Goal: Task Accomplishment & Management: Use online tool/utility

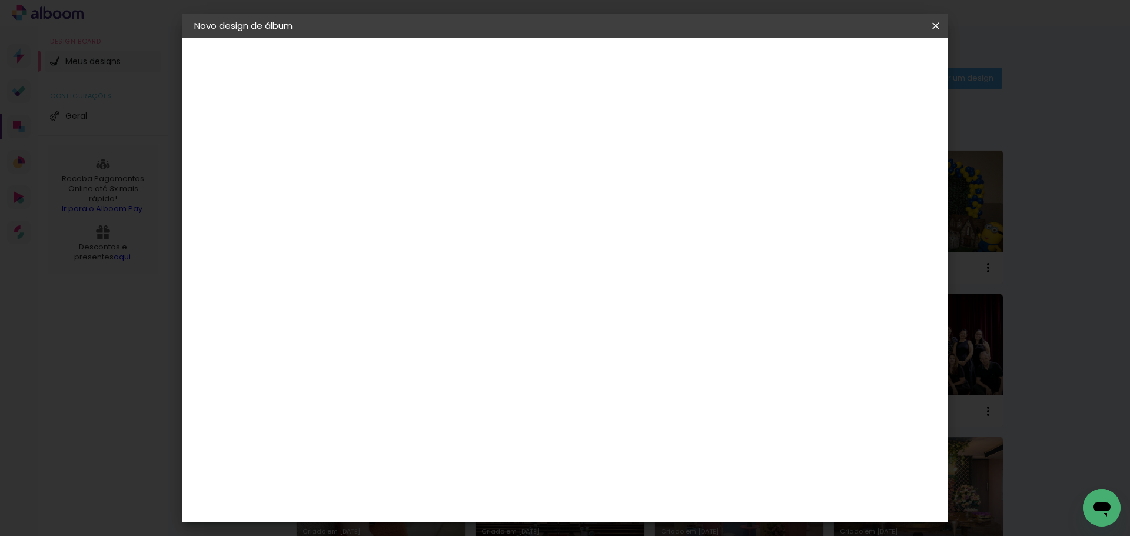
click at [238, 63] on div "1. Informações" at bounding box center [258, 62] width 129 height 14
click at [240, 123] on div "2. Especificações" at bounding box center [258, 121] width 129 height 14
click at [204, 142] on iron-icon at bounding box center [207, 145] width 14 height 14
click at [232, 62] on div "1. Informações" at bounding box center [258, 62] width 129 height 14
click at [939, 25] on iron-icon at bounding box center [936, 26] width 14 height 12
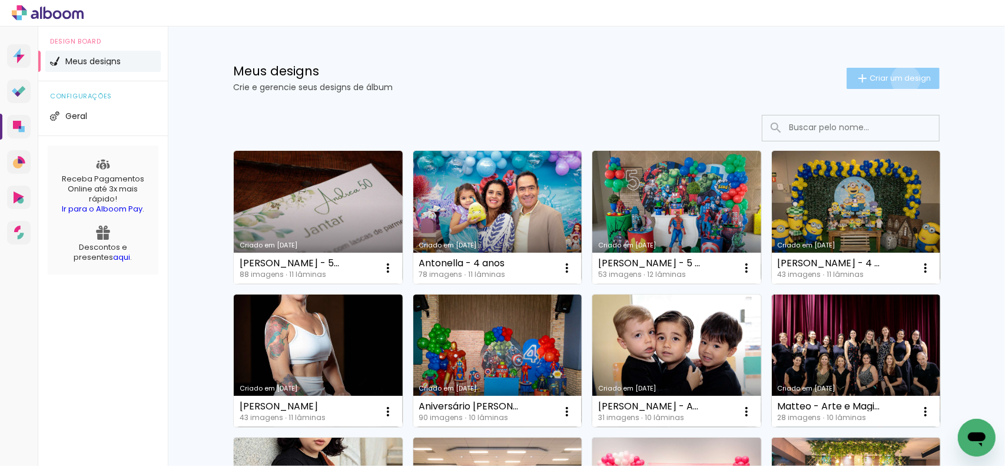
click at [899, 79] on span "Criar um design" at bounding box center [899, 78] width 61 height 8
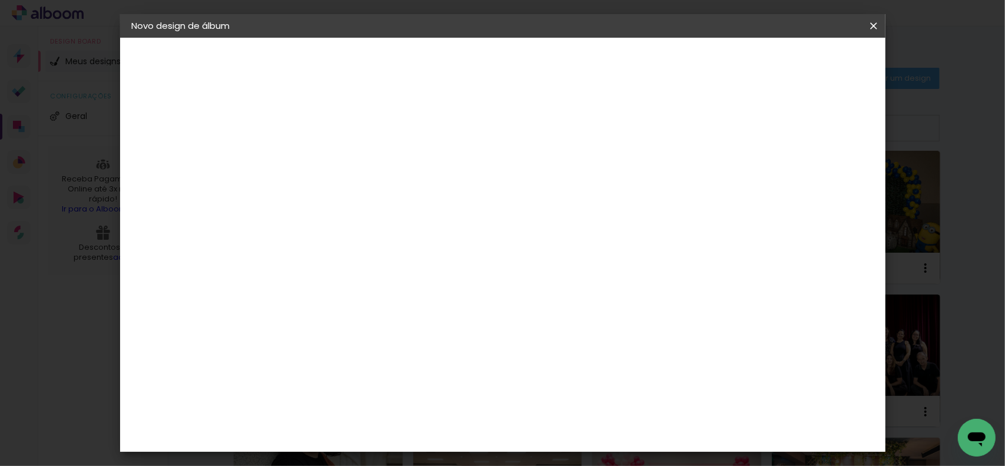
click at [324, 153] on input at bounding box center [324, 158] width 0 height 18
type input "Helena Aidar - 5 anos"
type paper-input "Helena Aidar - 5 anos"
click at [324, 154] on input "Helena Aidar - 5 anos" at bounding box center [324, 158] width 0 height 18
type input "Helena Aidar - 4 anos"
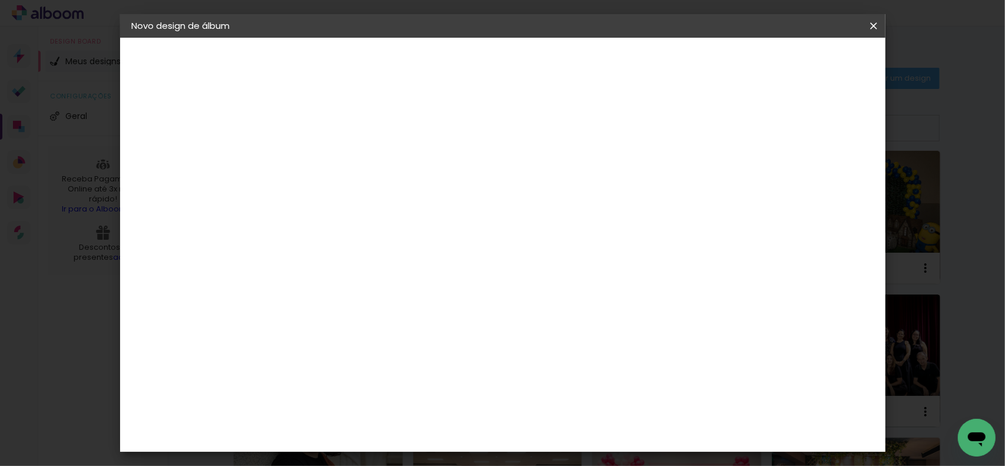
type paper-input "Helena Aidar - 4 anos"
click at [445, 61] on paper-button "Avançar" at bounding box center [416, 62] width 58 height 20
click at [388, 183] on input "[GEOGRAPHIC_DATA]" at bounding box center [349, 188] width 109 height 15
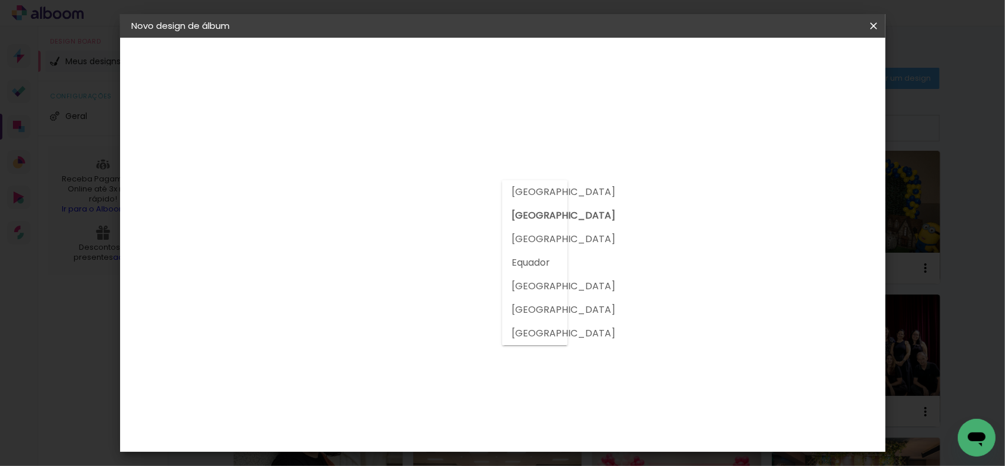
click at [374, 226] on input at bounding box center [354, 224] width 119 height 15
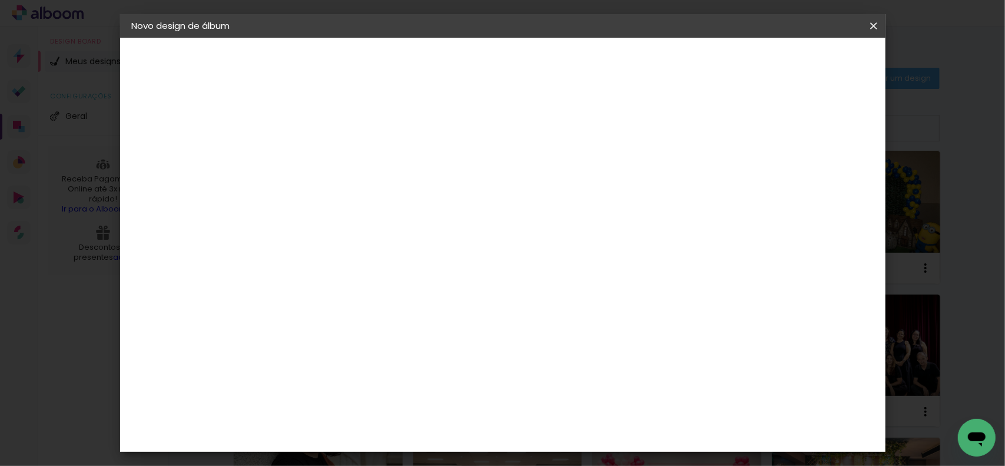
click at [374, 224] on input at bounding box center [354, 224] width 119 height 15
type input "dig"
type paper-input "dig"
click at [345, 268] on div "Digipix Pro" at bounding box center [330, 268] width 29 height 19
click at [0, 0] on slot "Avançar" at bounding box center [0, 0] width 0 height 0
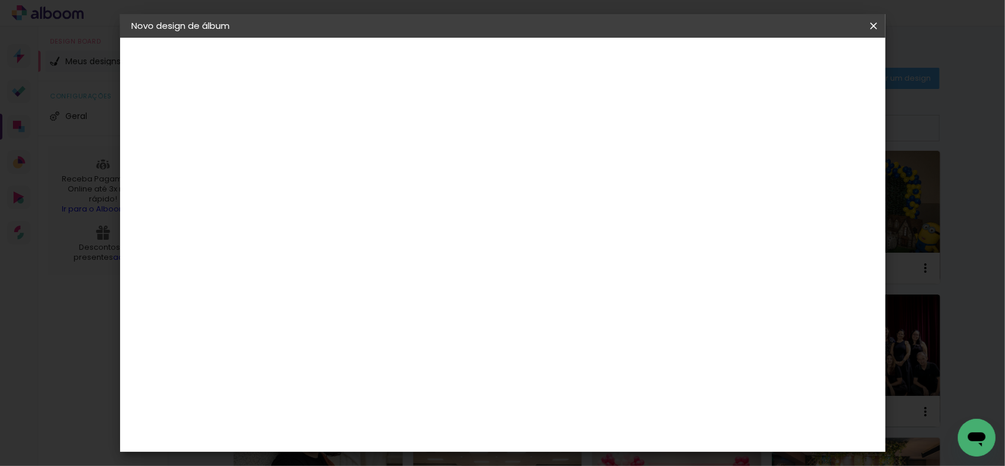
click at [370, 196] on input "text" at bounding box center [347, 205] width 46 height 18
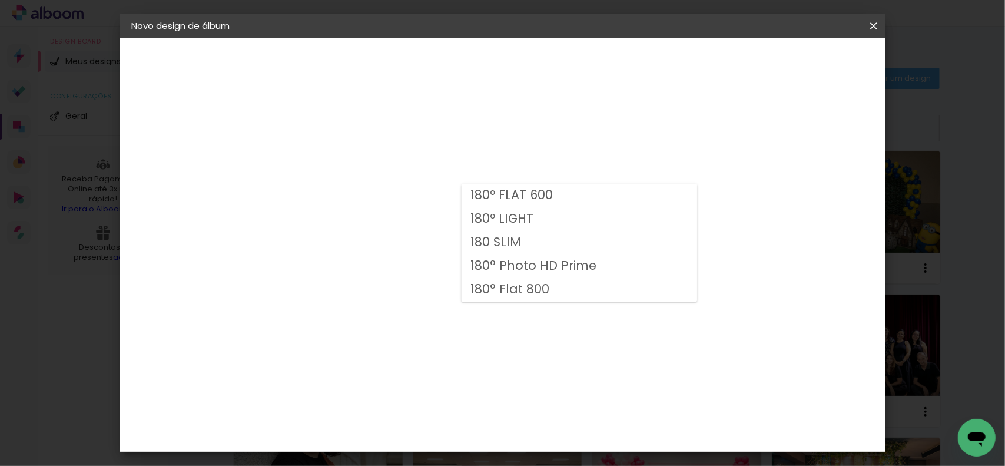
click at [0, 0] on slot "180º LIGHT" at bounding box center [0, 0] width 0 height 0
type input "180º LIGHT"
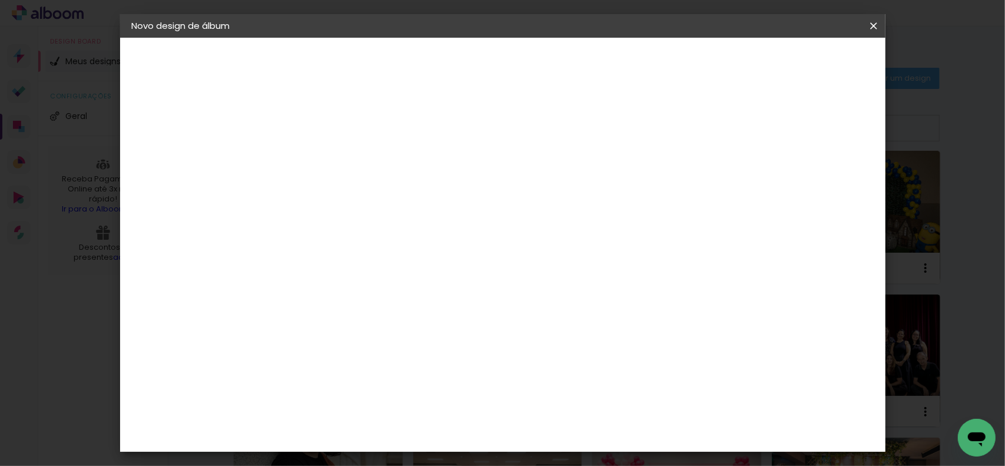
scroll to position [79, 0]
click at [404, 434] on span "21 × 29,7" at bounding box center [376, 449] width 55 height 31
click at [0, 0] on slot "Avançar" at bounding box center [0, 0] width 0 height 0
type input "3"
type paper-input "3"
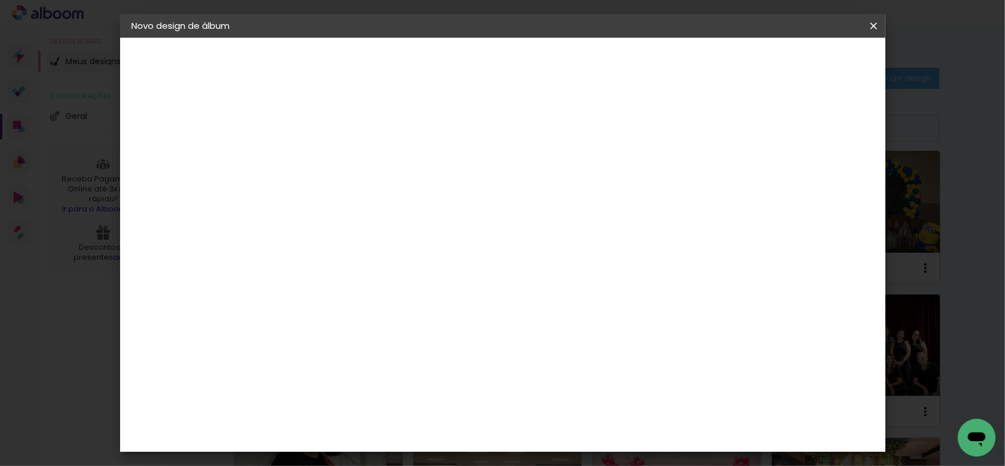
click at [329, 122] on input "3" at bounding box center [315, 126] width 41 height 15
type input "4"
type paper-input "4"
click at [329, 122] on input "4" at bounding box center [315, 126] width 41 height 15
type input "5"
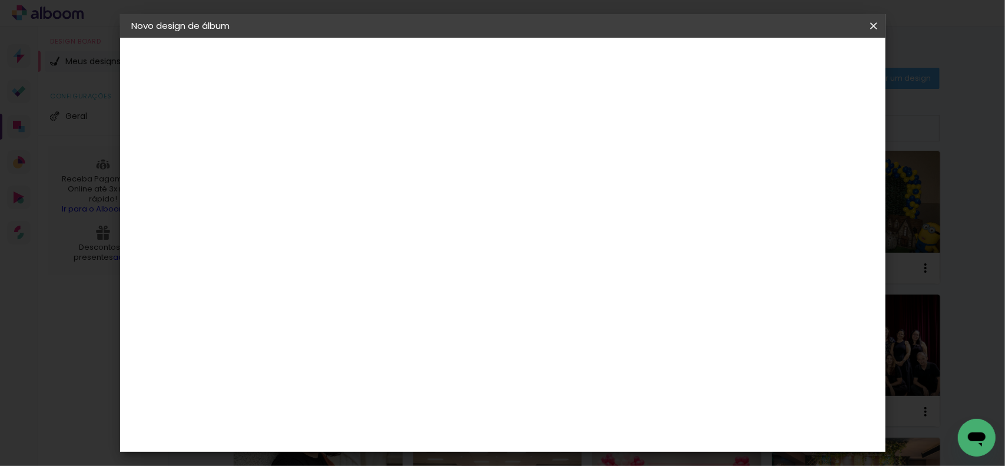
type paper-input "5"
click at [329, 122] on input "5" at bounding box center [315, 126] width 41 height 15
click at [549, 127] on div at bounding box center [543, 127] width 11 height 11
type paper-checkbox "on"
click at [615, 65] on span "Iniciar design" at bounding box center [588, 62] width 54 height 8
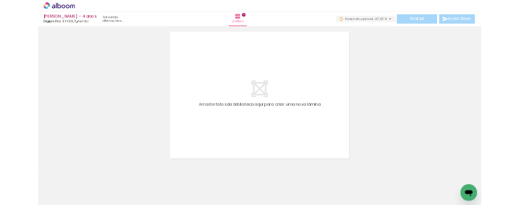
scroll to position [36, 0]
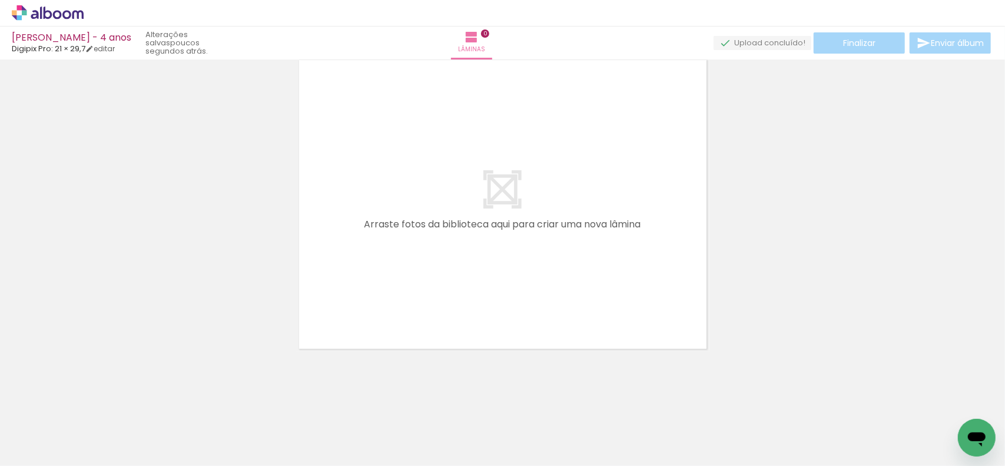
click at [738, 168] on div at bounding box center [502, 189] width 1005 height 324
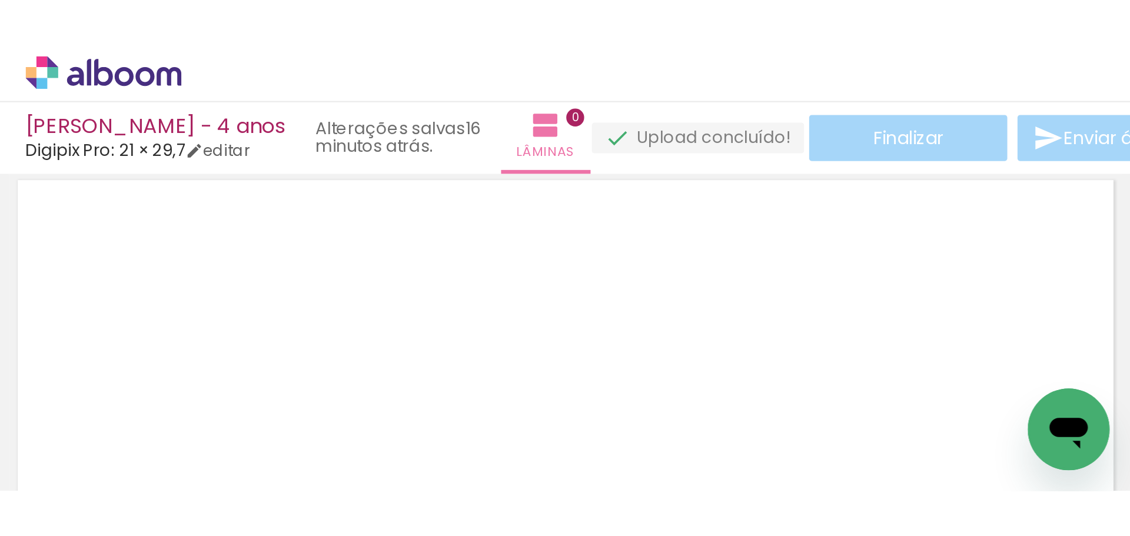
scroll to position [0, 0]
